Goal: Task Accomplishment & Management: Manage account settings

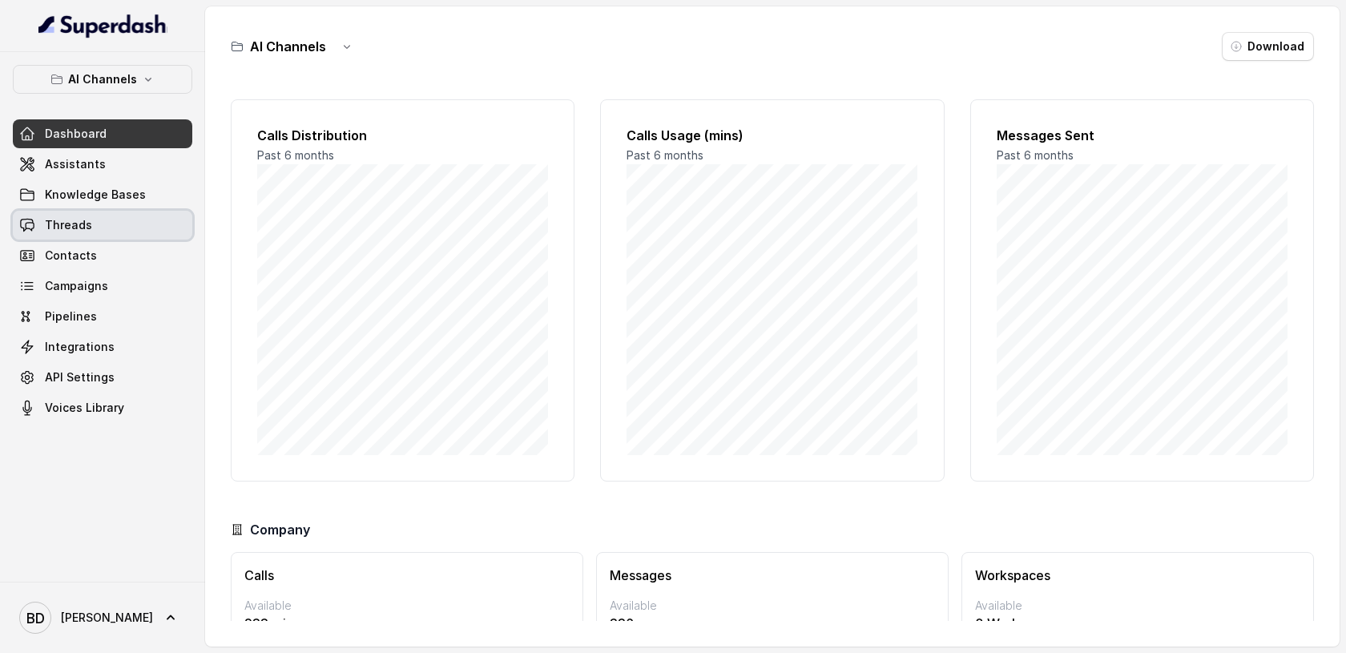
click at [62, 226] on span "Threads" at bounding box center [68, 225] width 47 height 16
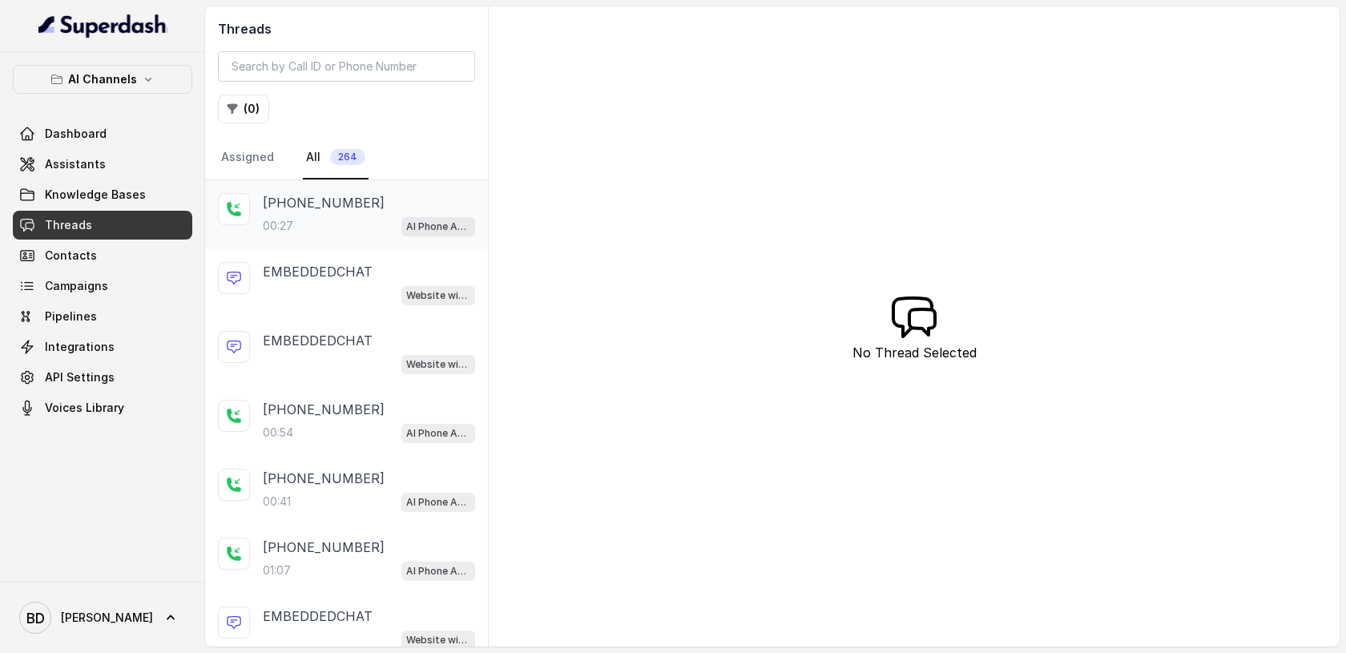
click at [263, 209] on p "[PHONE_NUMBER]" at bounding box center [324, 202] width 122 height 19
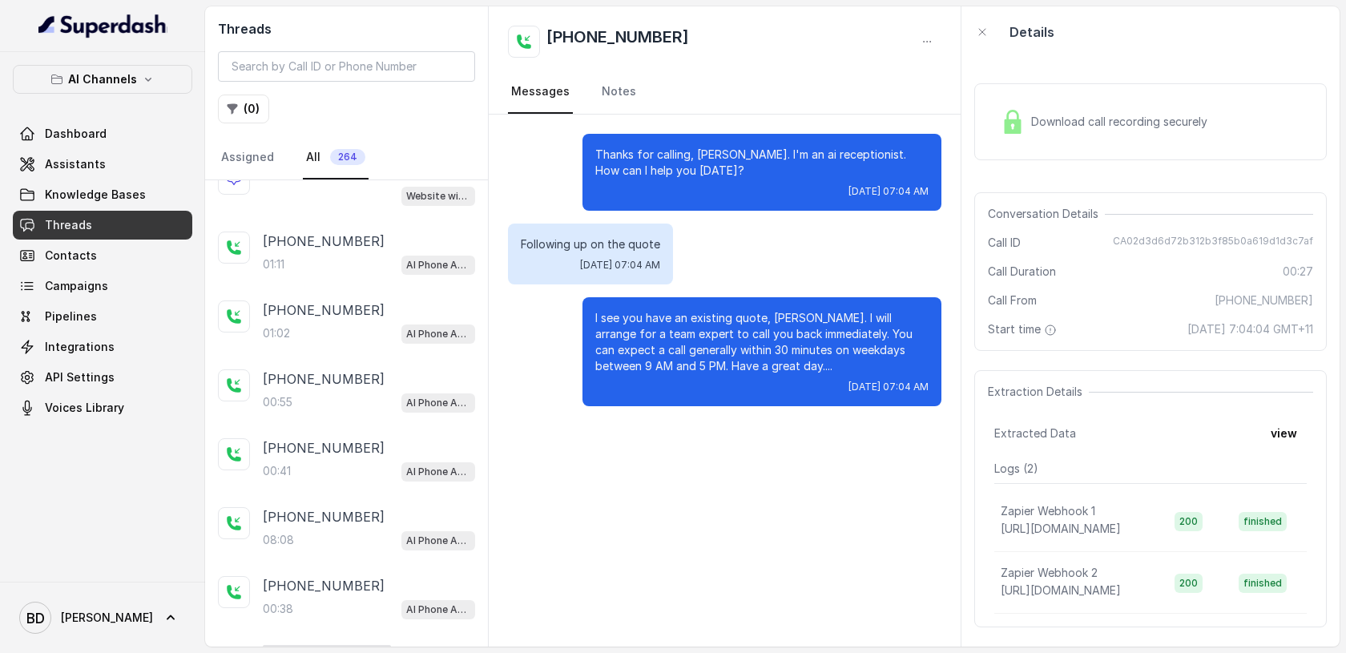
scroll to position [968, 0]
